Goal: Find specific page/section: Find specific page/section

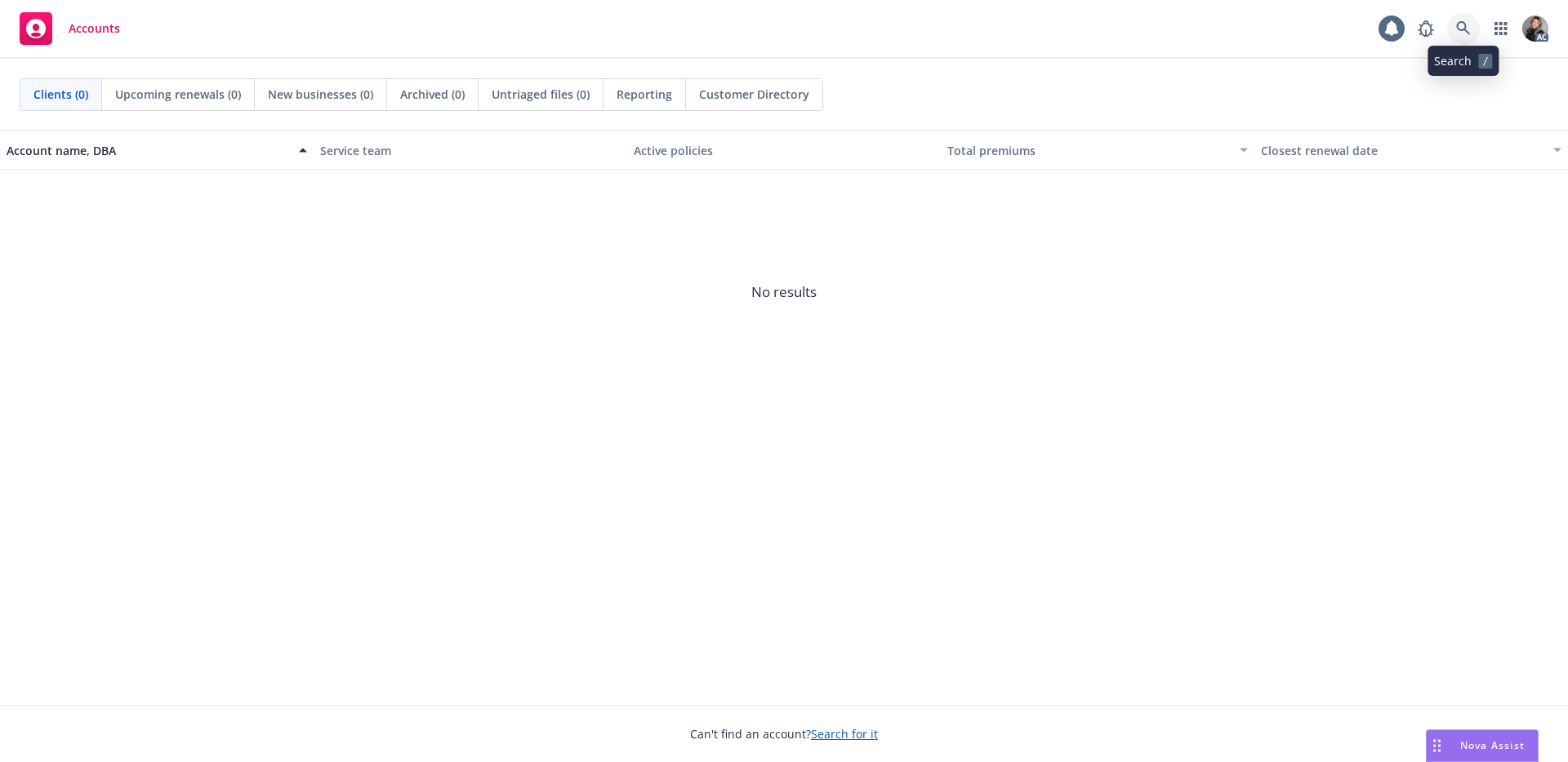
click at [1466, 31] on icon at bounding box center [1463, 28] width 14 height 14
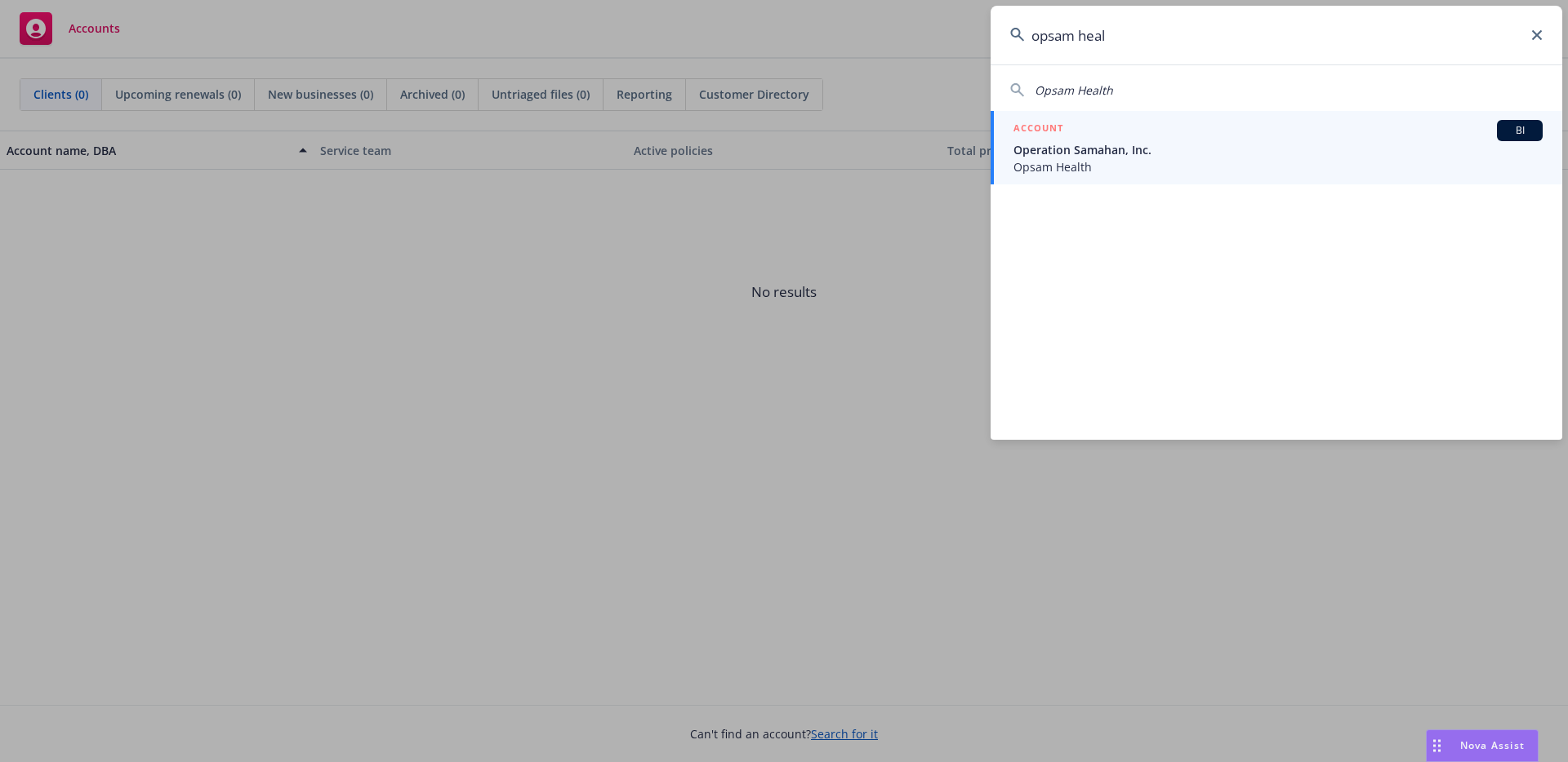
type input "opsam heal"
click at [1147, 139] on div "ACCOUNT BI" at bounding box center [1278, 131] width 529 height 22
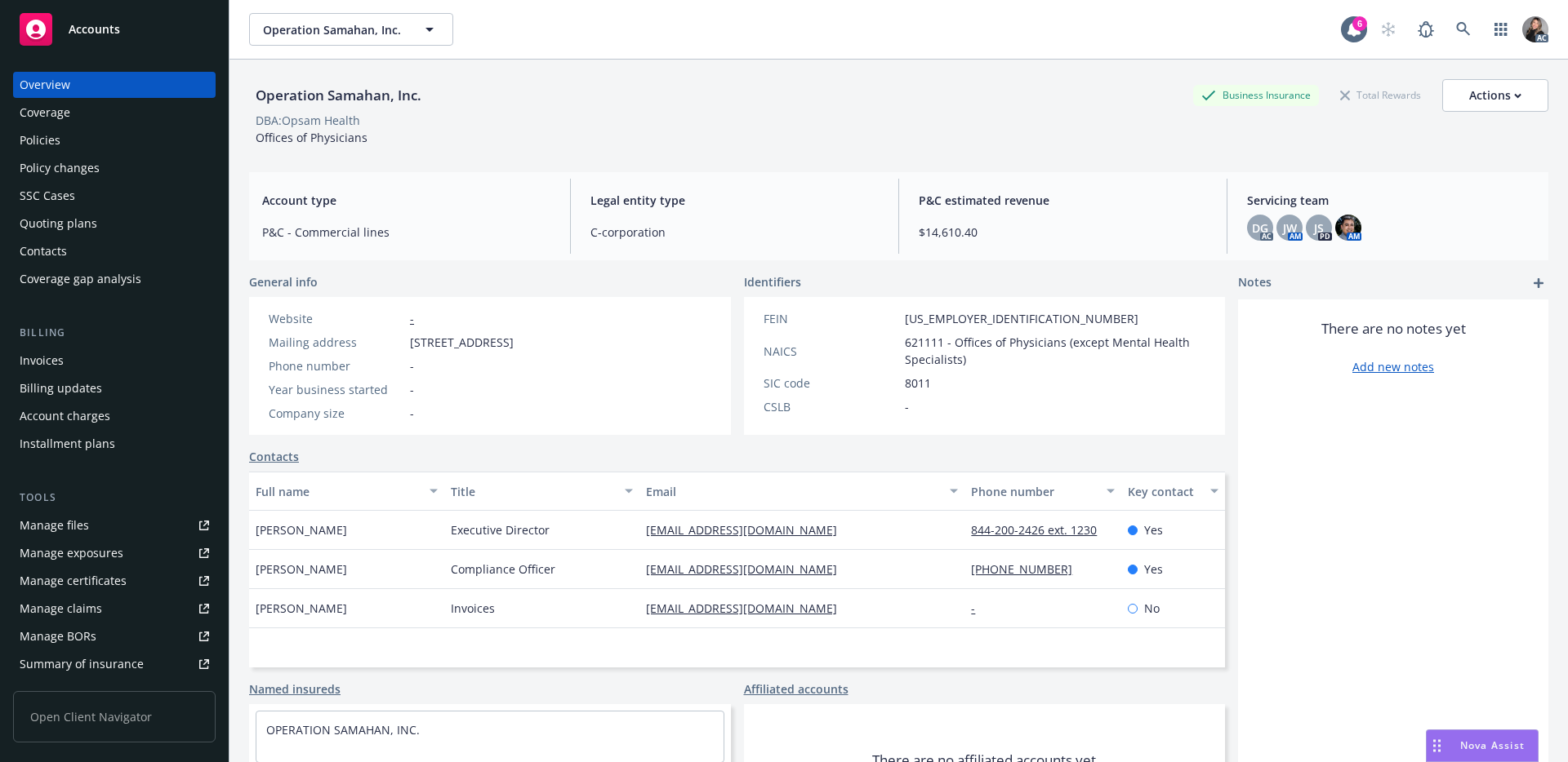
click at [130, 137] on div "Policies" at bounding box center [114, 140] width 189 height 26
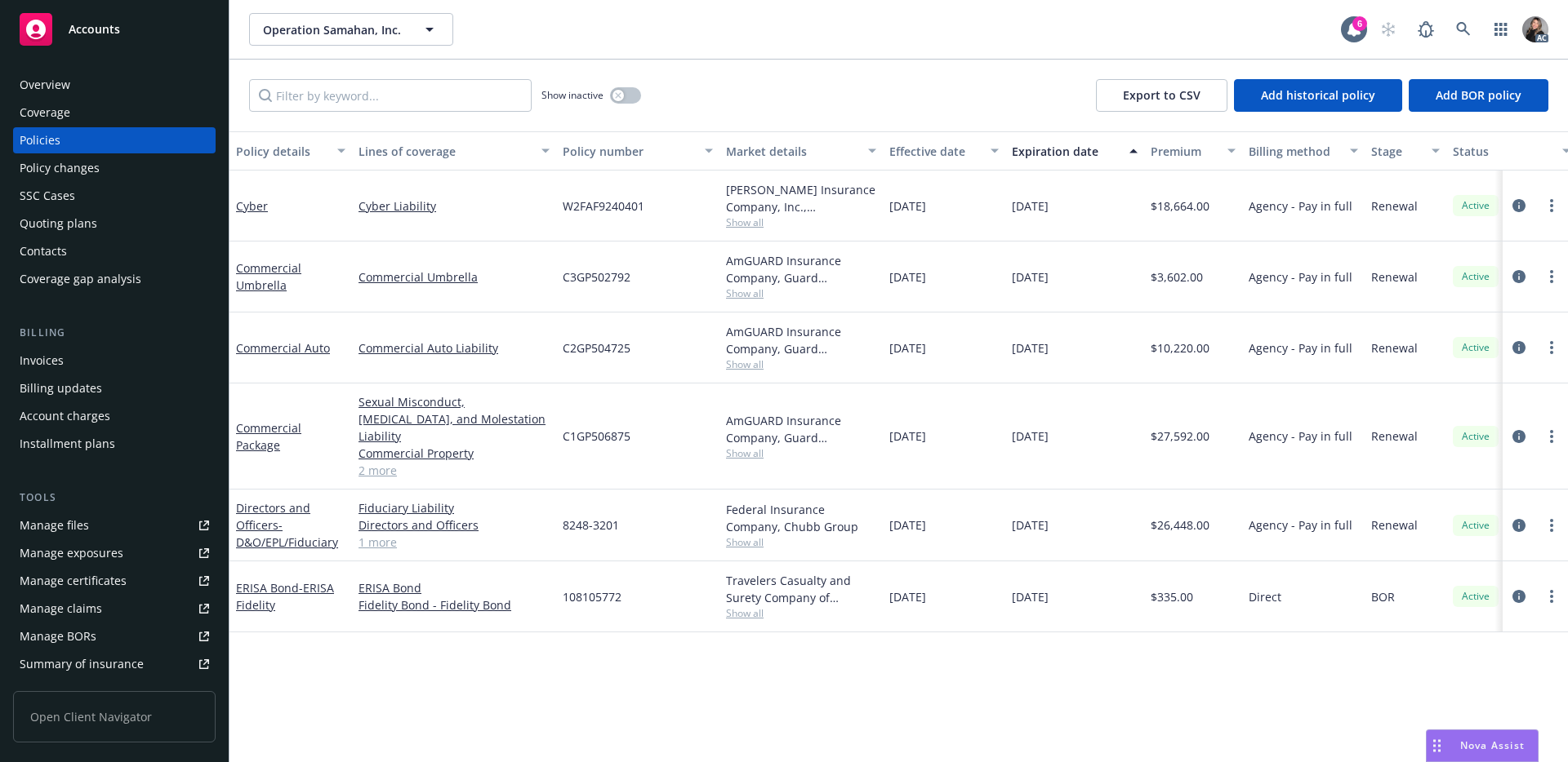
click at [145, 81] on div "Overview" at bounding box center [114, 85] width 189 height 26
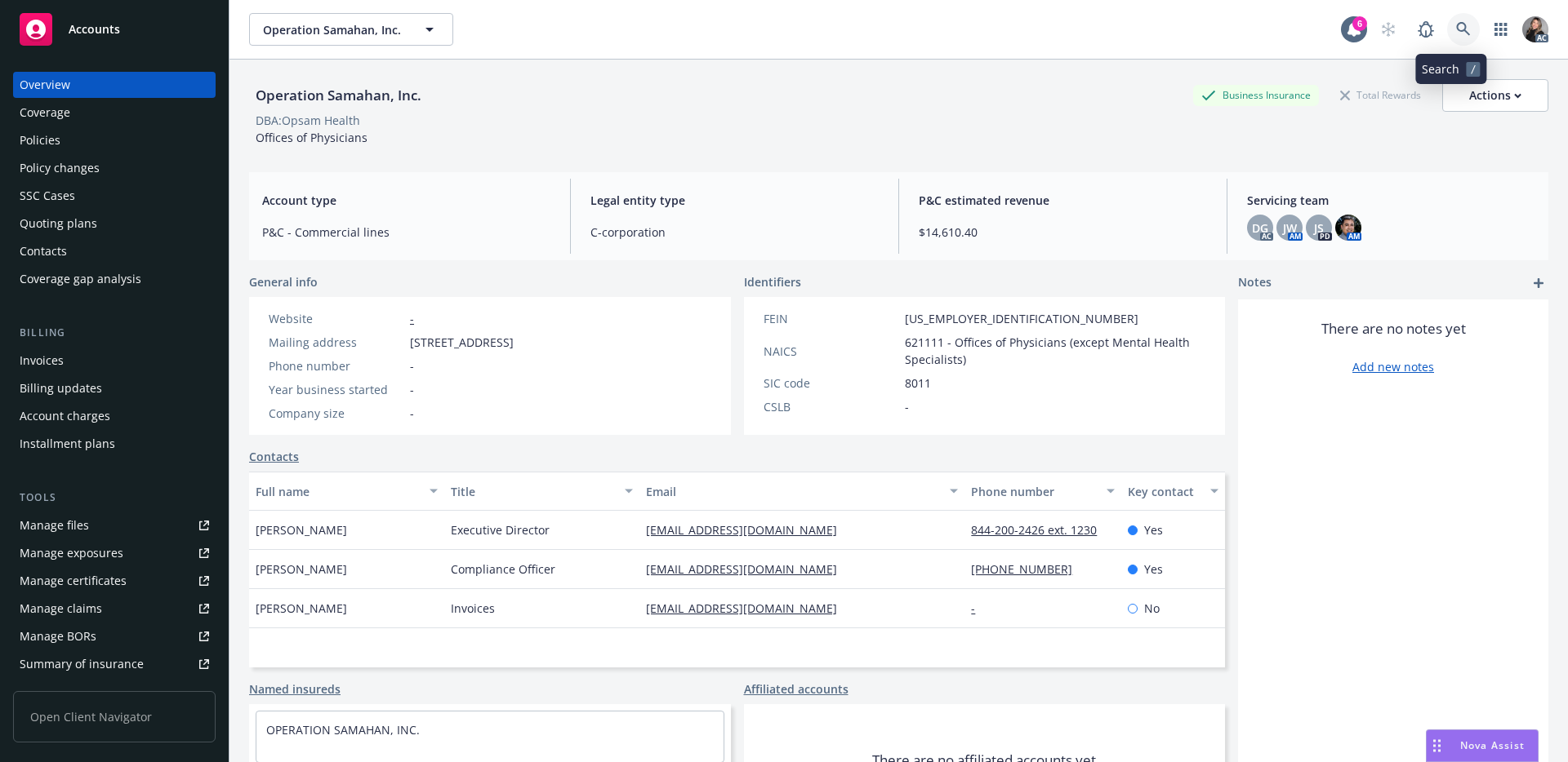
click at [1456, 22] on icon at bounding box center [1463, 29] width 14 height 14
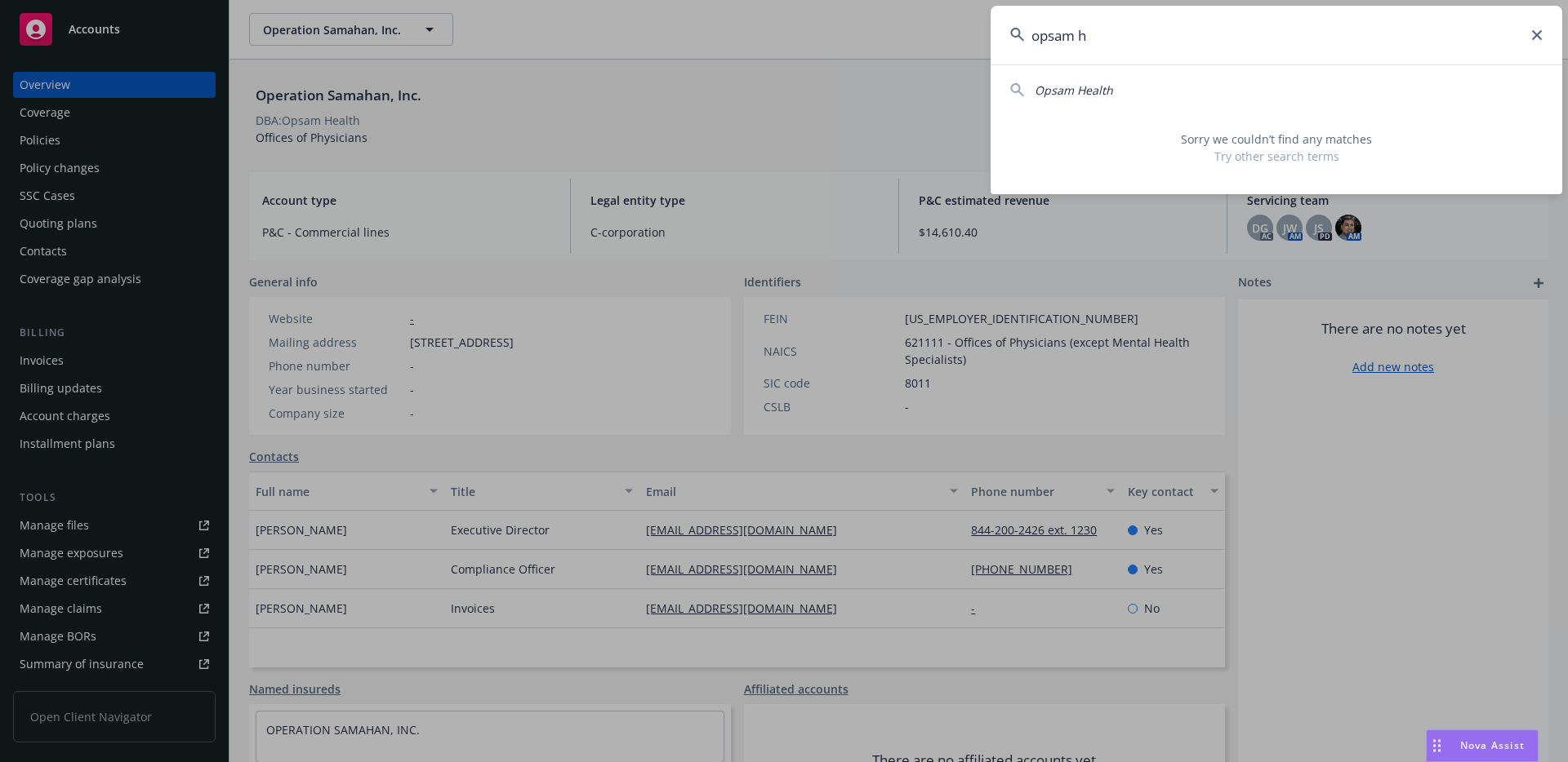
click at [1213, 92] on div "Opsam Health" at bounding box center [1276, 90] width 533 height 17
type input "Opsam Health"
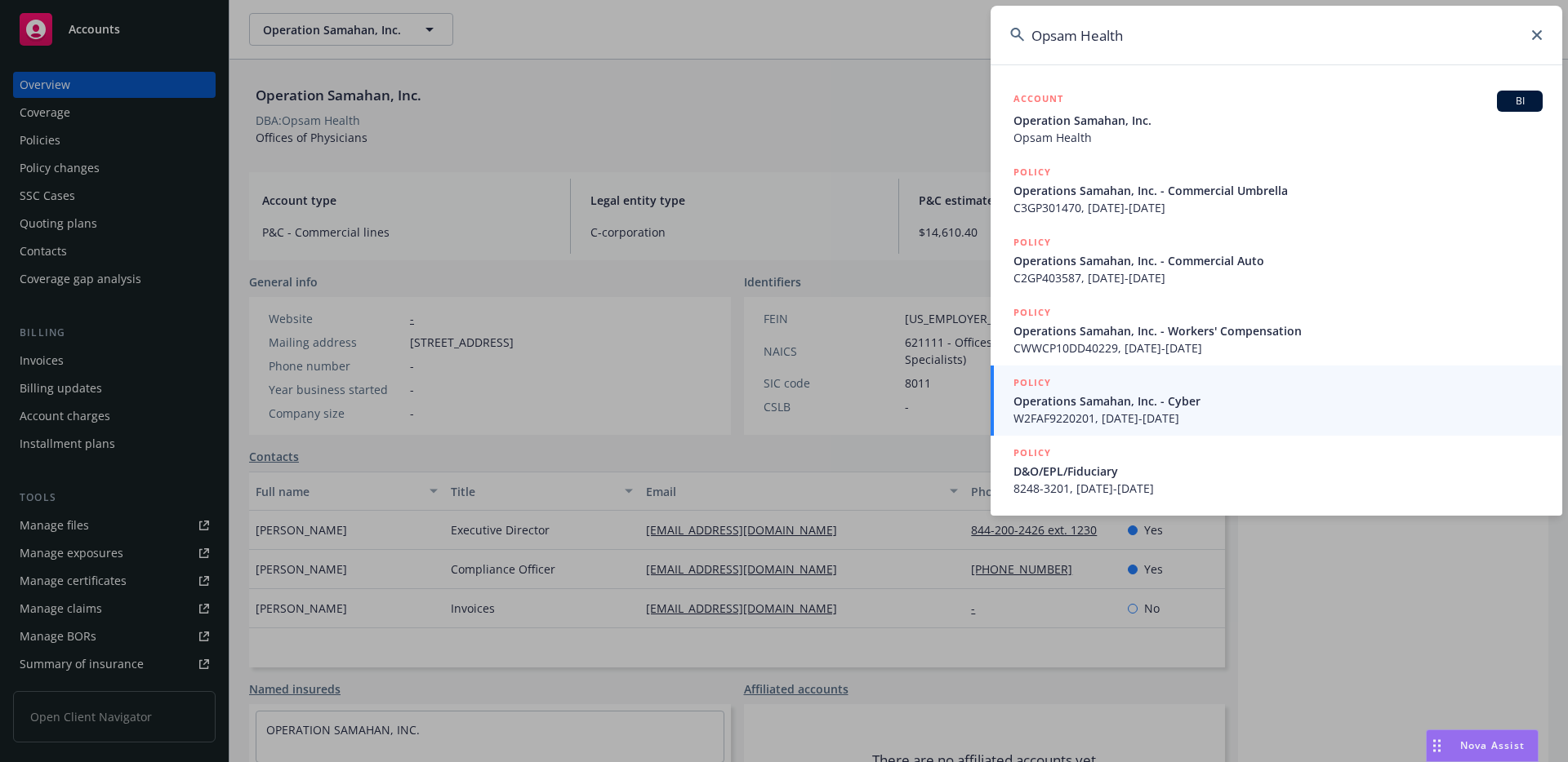
click at [1154, 37] on input "Opsam Health" at bounding box center [1276, 34] width 571 height 59
drag, startPoint x: 1117, startPoint y: 31, endPoint x: 834, endPoint y: 31, distance: 283.0
click at [834, 31] on div "Opsam Health ACCOUNT BI Operation Samahan, Inc. Opsam Health POLICY Operations …" at bounding box center [784, 381] width 1568 height 762
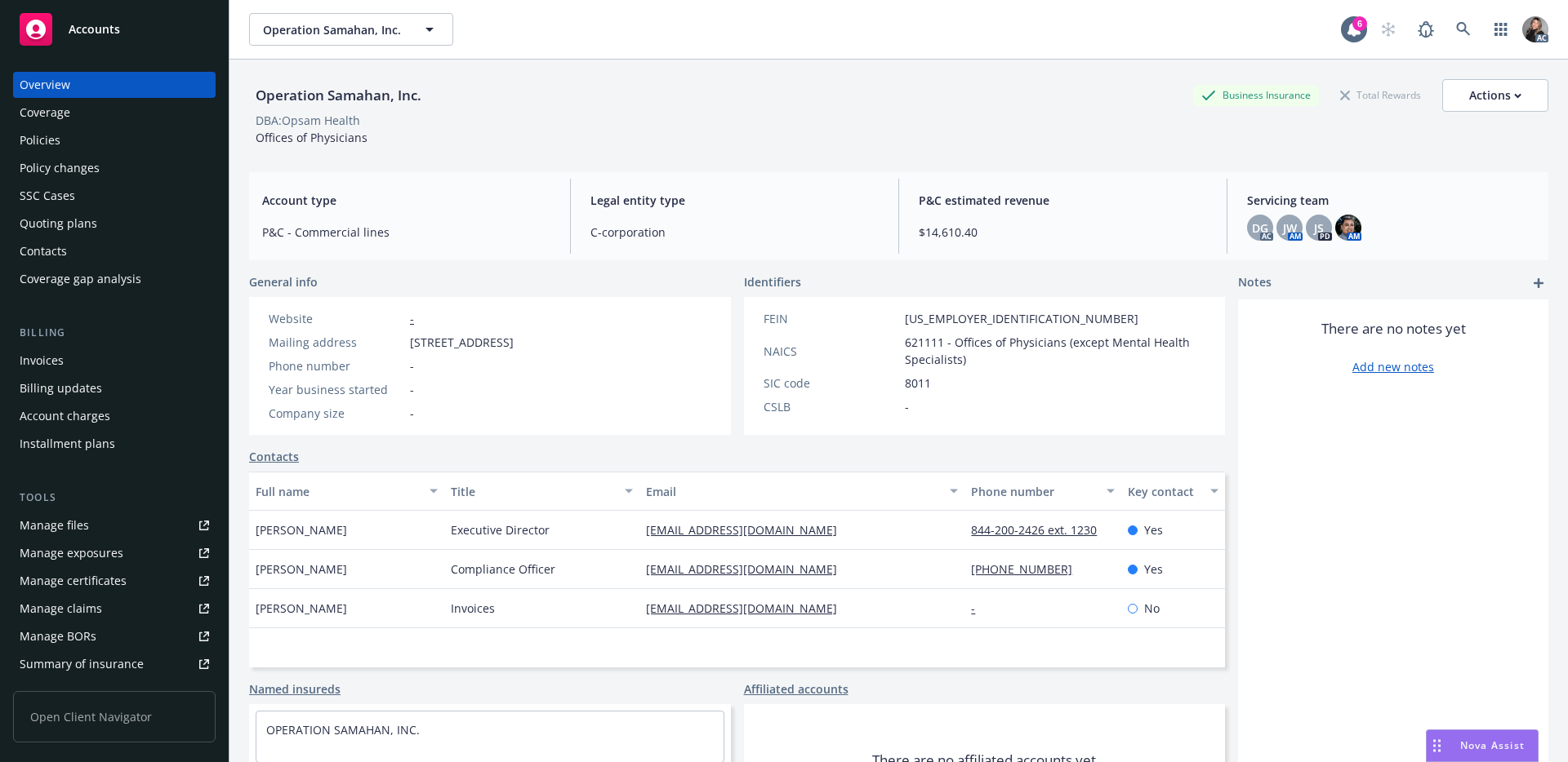
click at [47, 132] on div "Policies" at bounding box center [40, 140] width 41 height 26
